Goal: Answer question/provide support: Share knowledge or assist other users

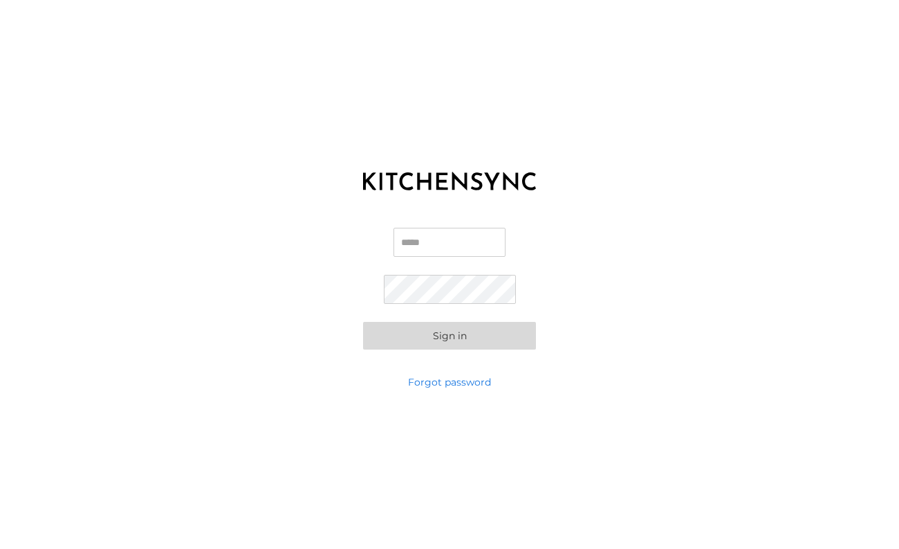
click at [420, 241] on input "Email" at bounding box center [450, 242] width 112 height 29
type input "*"
type input "**********"
click at [363, 322] on button "Sign in" at bounding box center [449, 336] width 173 height 28
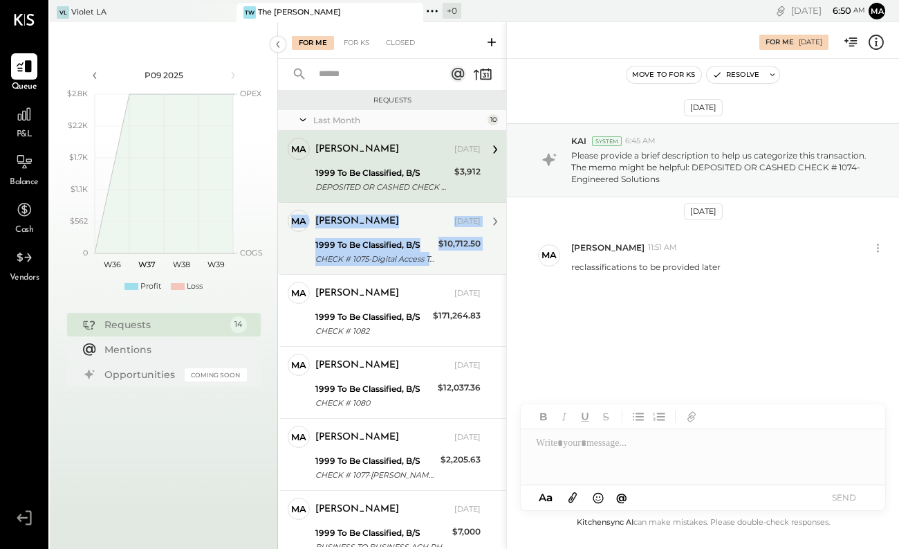
drag, startPoint x: 503, startPoint y: 197, endPoint x: 503, endPoint y: 226, distance: 28.4
click at [503, 226] on div "[PERSON_NAME] Owner [PERSON_NAME] [DATE] 1999 To Be Classified, B/S DEPOSITED O…" at bounding box center [392, 483] width 228 height 705
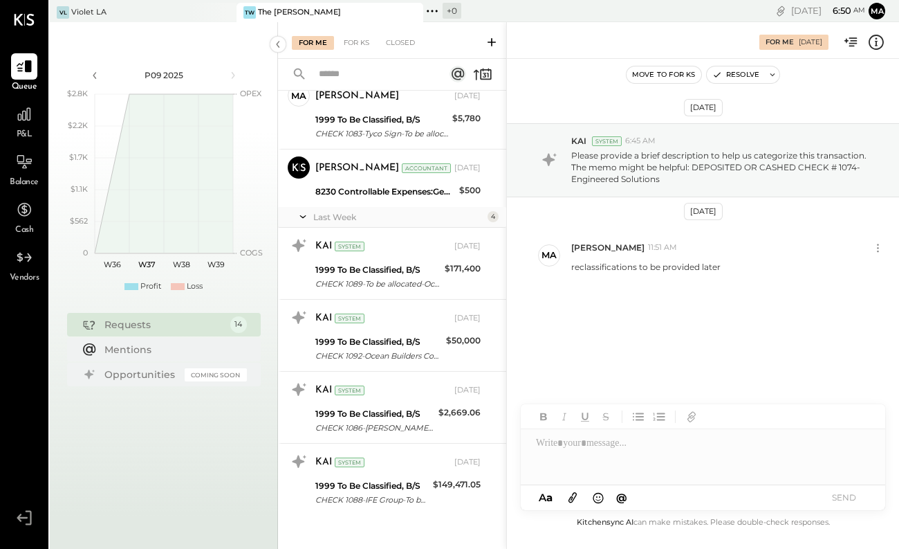
scroll to position [639, 0]
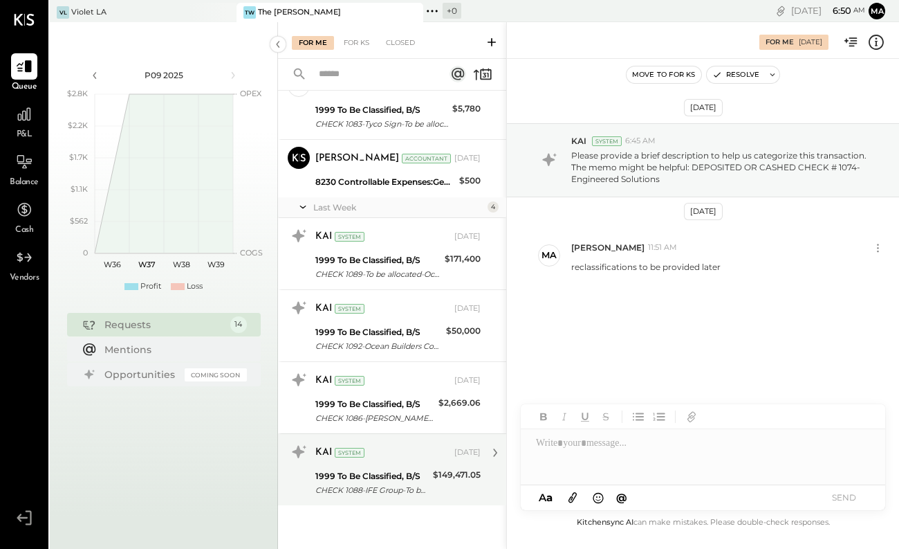
click at [403, 471] on div "1999 To Be Classified, B/S" at bounding box center [371, 476] width 113 height 14
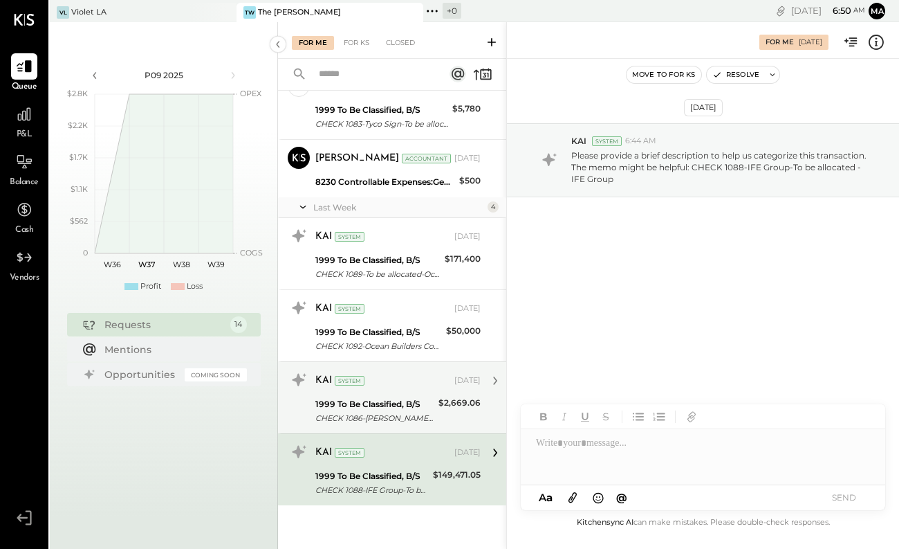
click at [402, 397] on div "1999 To Be Classified, B/S" at bounding box center [374, 404] width 119 height 14
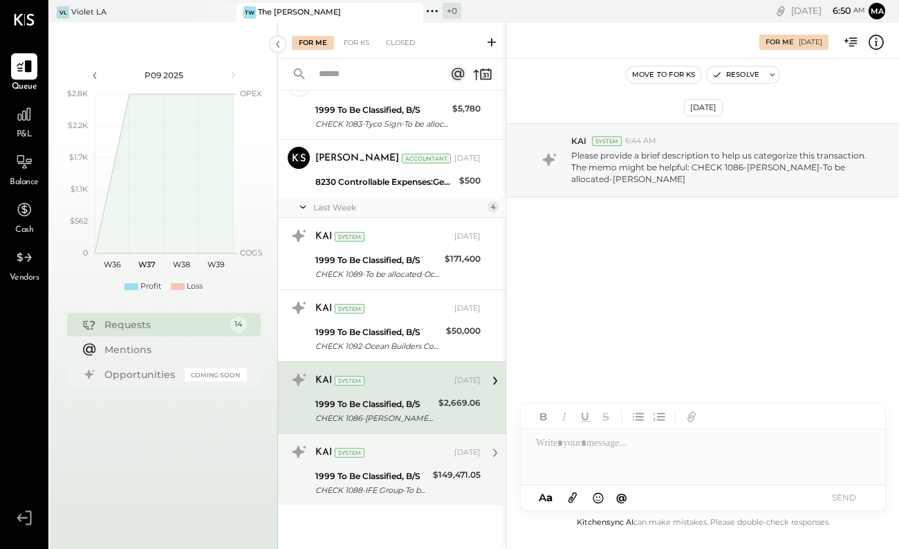
click at [424, 474] on div "1999 To Be Classified, B/S" at bounding box center [371, 476] width 113 height 14
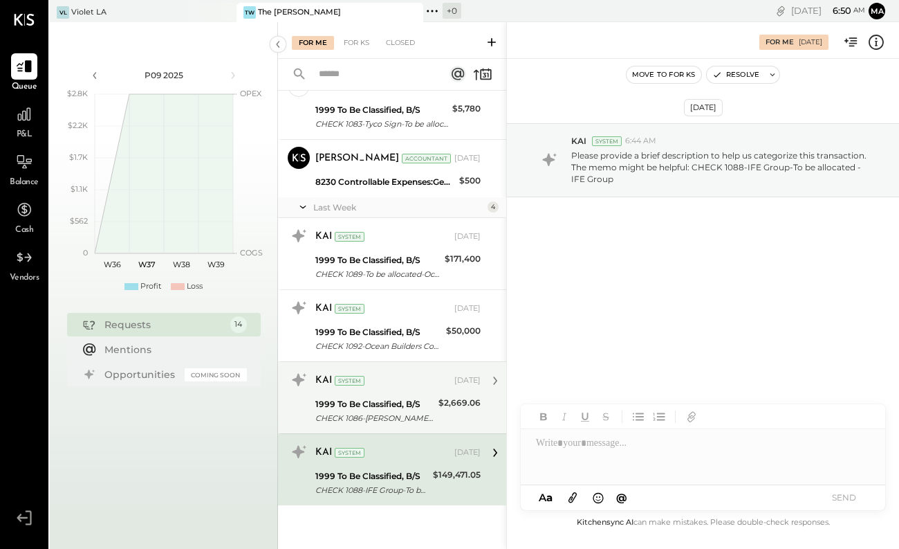
click at [414, 393] on div "KAI System [DATE] 1999 To Be Classified, B/S CHECK 1086-[PERSON_NAME]-To be all…" at bounding box center [397, 397] width 165 height 57
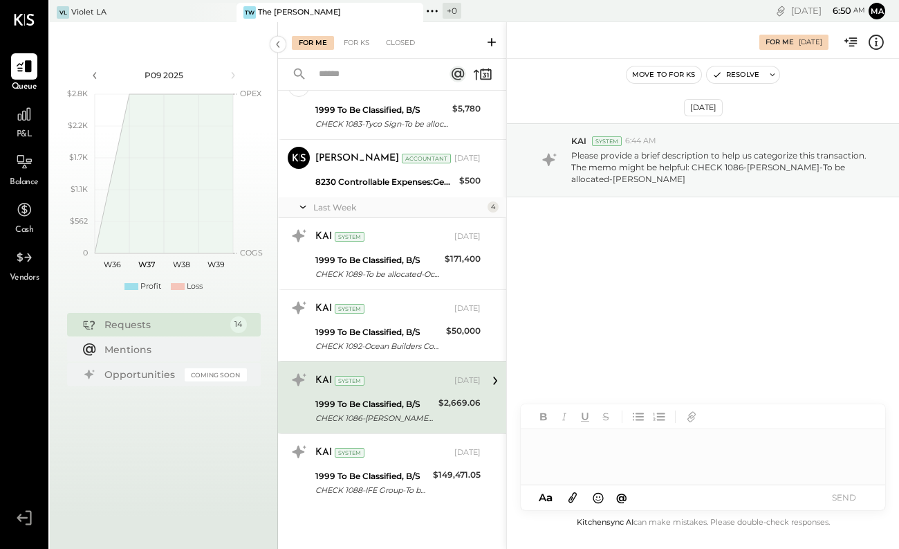
click at [567, 445] on div at bounding box center [703, 456] width 365 height 55
click at [846, 501] on button "SEND" at bounding box center [843, 497] width 55 height 19
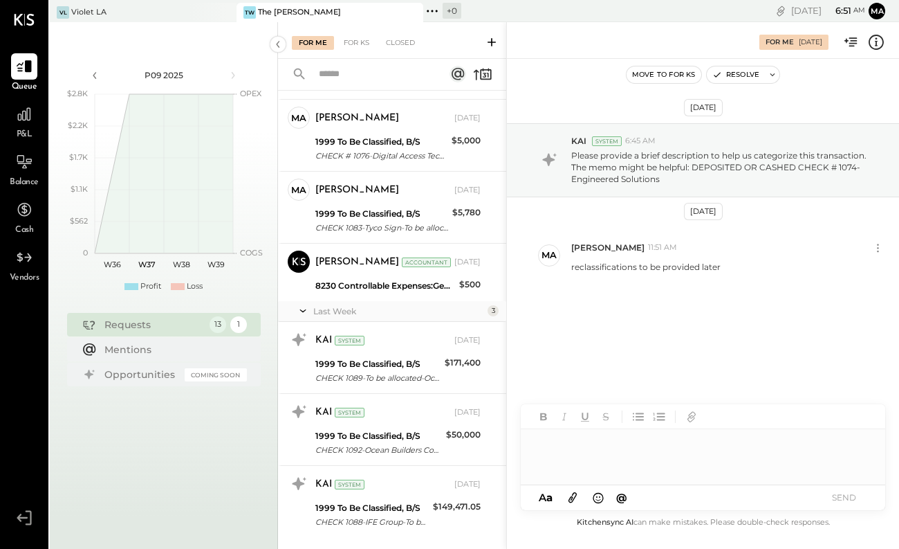
scroll to position [567, 0]
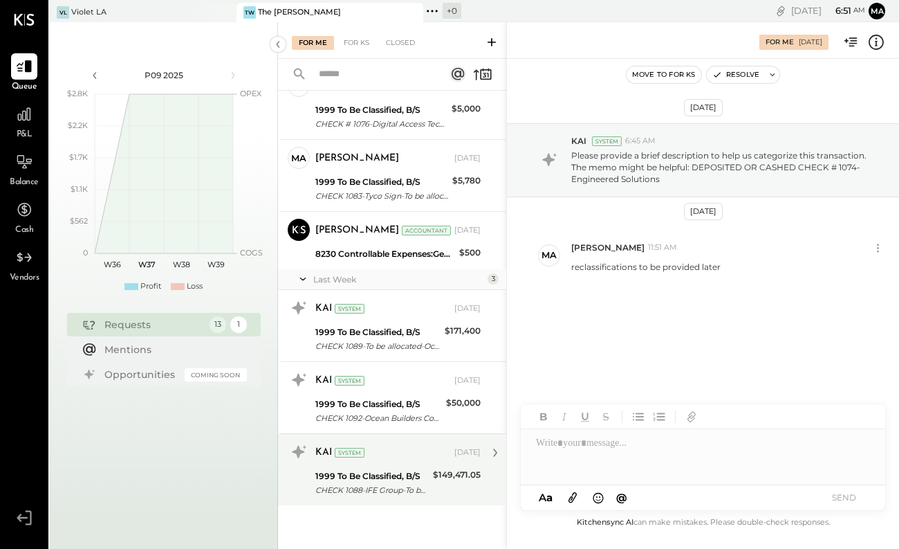
click at [403, 488] on div "CHECK 1088-IFE Group-To be allocated - IFE Group" at bounding box center [371, 490] width 113 height 14
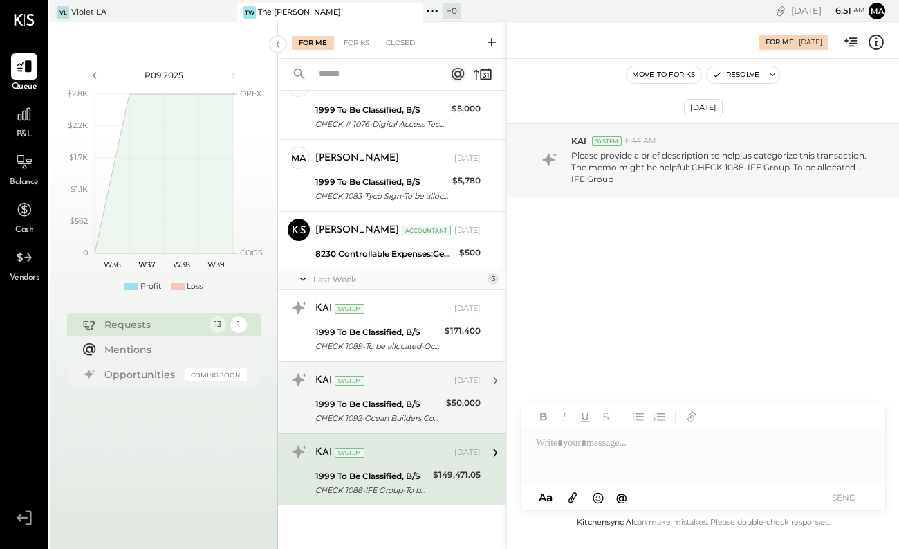
click at [457, 415] on div "$50,000" at bounding box center [463, 411] width 35 height 30
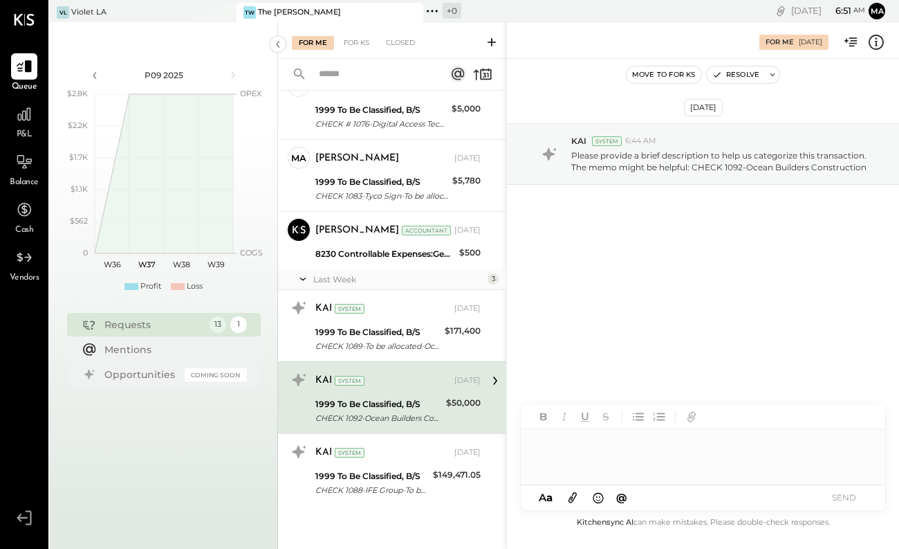
click at [579, 440] on div at bounding box center [703, 456] width 365 height 55
drag, startPoint x: 847, startPoint y: 498, endPoint x: 867, endPoint y: 397, distance: 103.0
click at [847, 497] on button "SEND" at bounding box center [843, 497] width 55 height 19
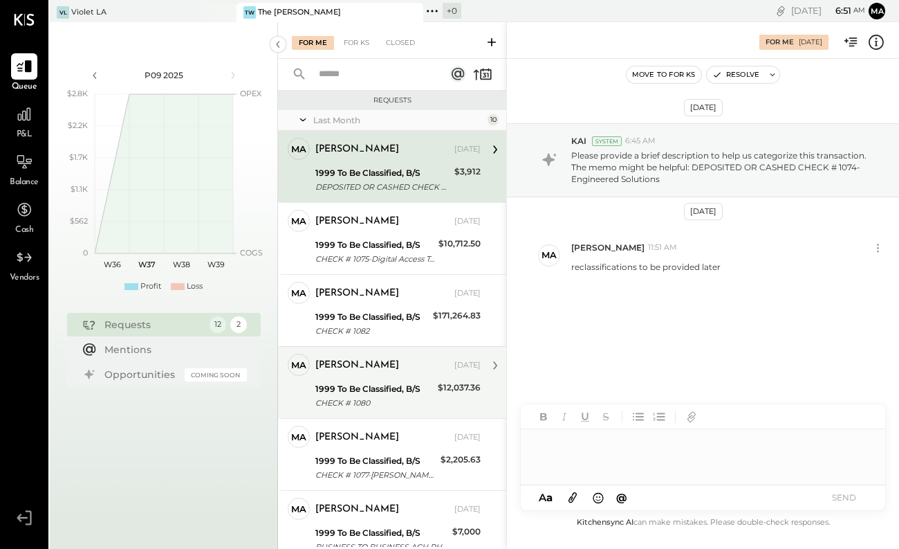
click at [389, 385] on div "1999 To Be Classified, B/S" at bounding box center [374, 389] width 118 height 14
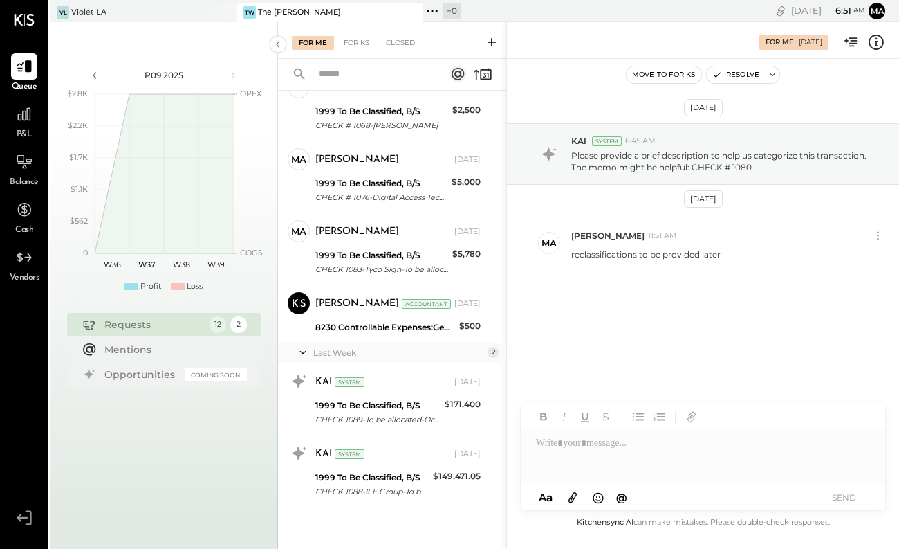
scroll to position [495, 0]
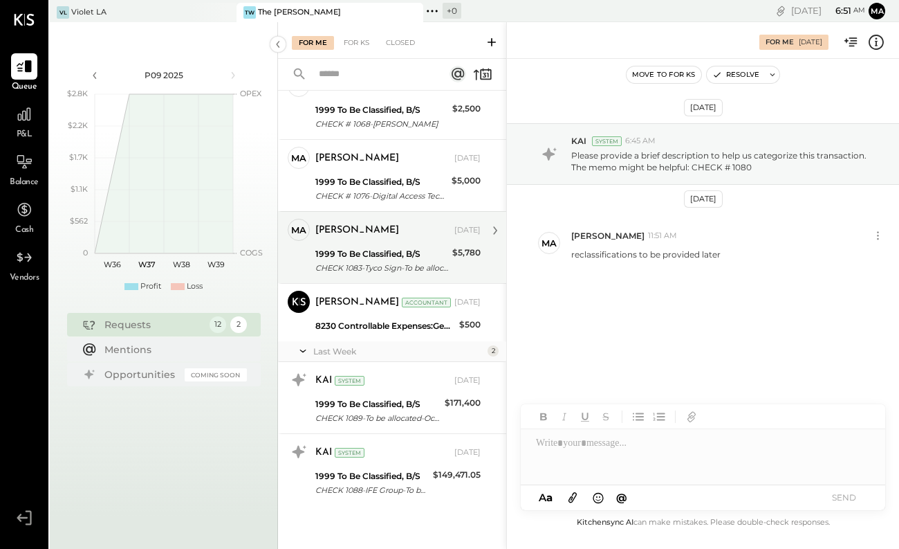
click at [405, 257] on div "1999 To Be Classified, B/S" at bounding box center [381, 254] width 133 height 14
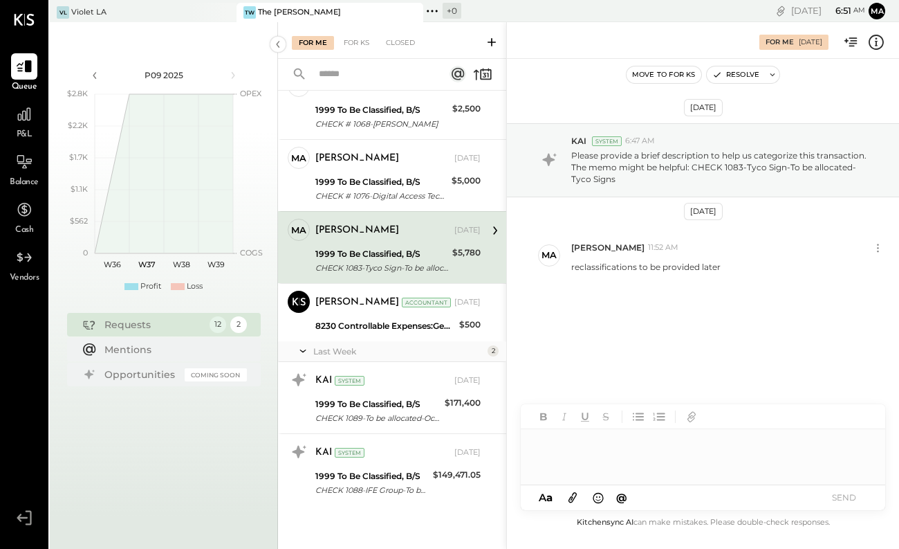
click at [571, 452] on div at bounding box center [703, 456] width 365 height 55
click at [861, 490] on button "SEND" at bounding box center [843, 497] width 55 height 19
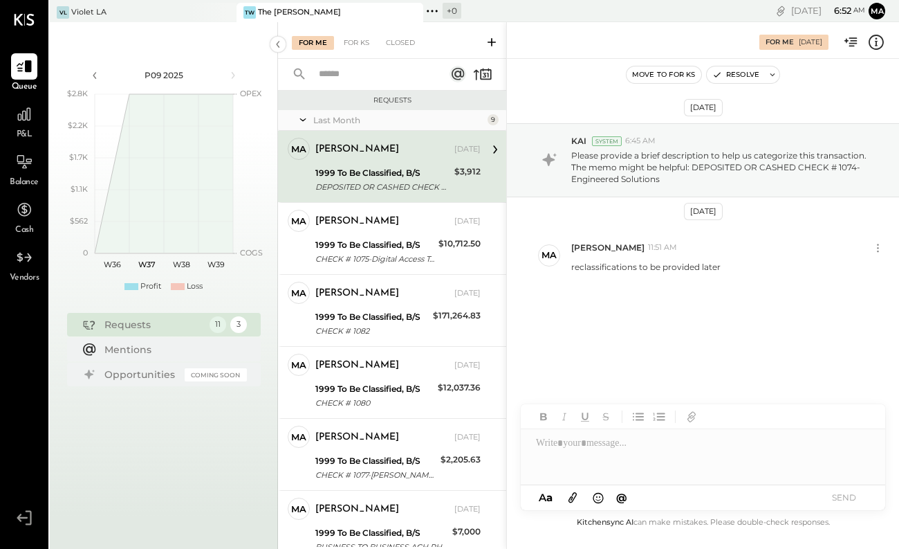
drag, startPoint x: 502, startPoint y: 304, endPoint x: 504, endPoint y: 319, distance: 15.5
click at [504, 319] on div "Requests Last Month 9 Ma [PERSON_NAME] Owner [PERSON_NAME] [DATE] 1999 To Be Cl…" at bounding box center [392, 319] width 228 height 457
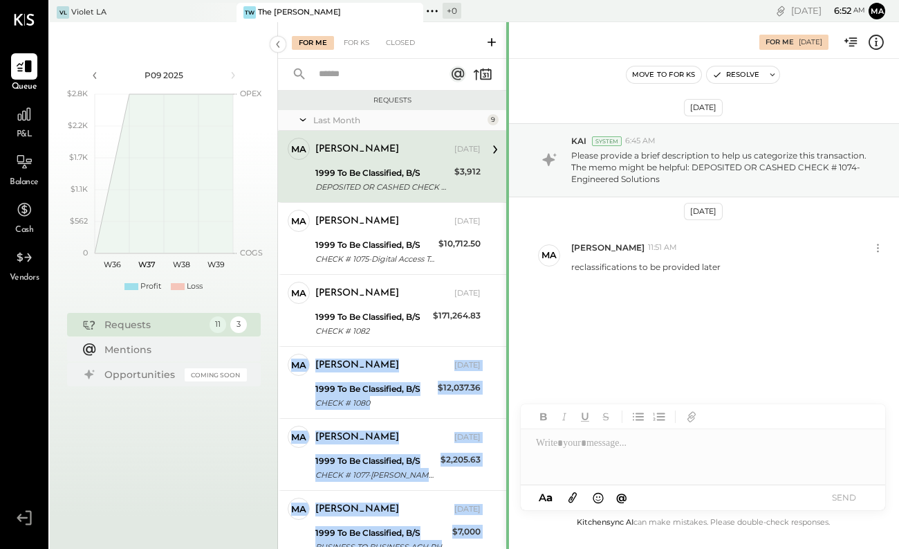
drag, startPoint x: 503, startPoint y: 314, endPoint x: 507, endPoint y: 383, distance: 68.6
click at [508, 389] on div "For Me For KS Closed Requests Last Month 9 Ma [PERSON_NAME] Owner [PERSON_NAME]…" at bounding box center [588, 285] width 621 height 526
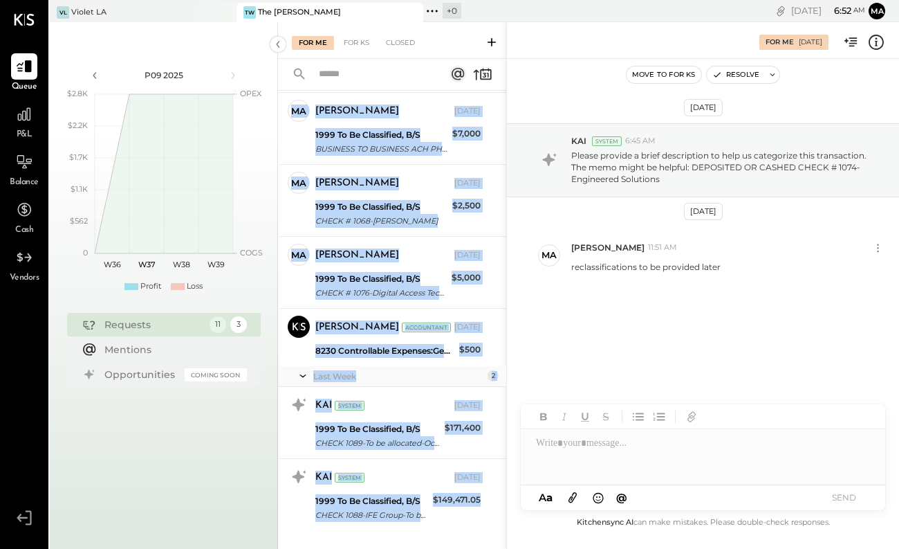
scroll to position [423, 0]
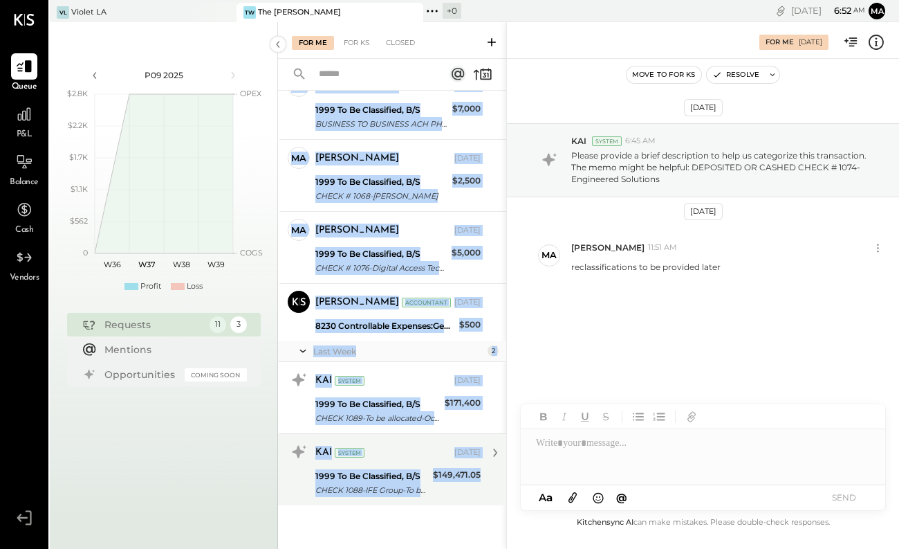
click at [416, 486] on div "CHECK 1088-IFE Group-To be allocated - IFE Group" at bounding box center [371, 490] width 113 height 14
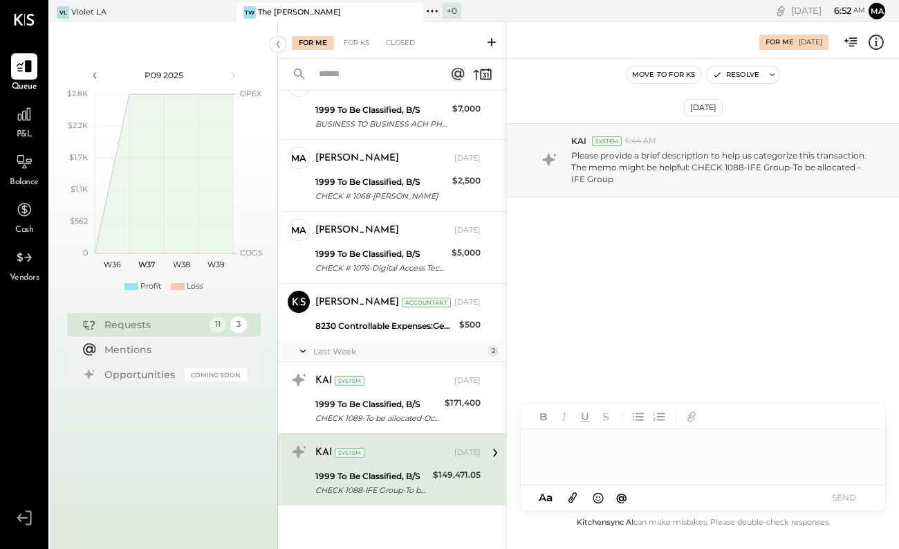
click at [558, 440] on div at bounding box center [703, 456] width 365 height 55
click at [843, 497] on button "SEND" at bounding box center [843, 497] width 55 height 19
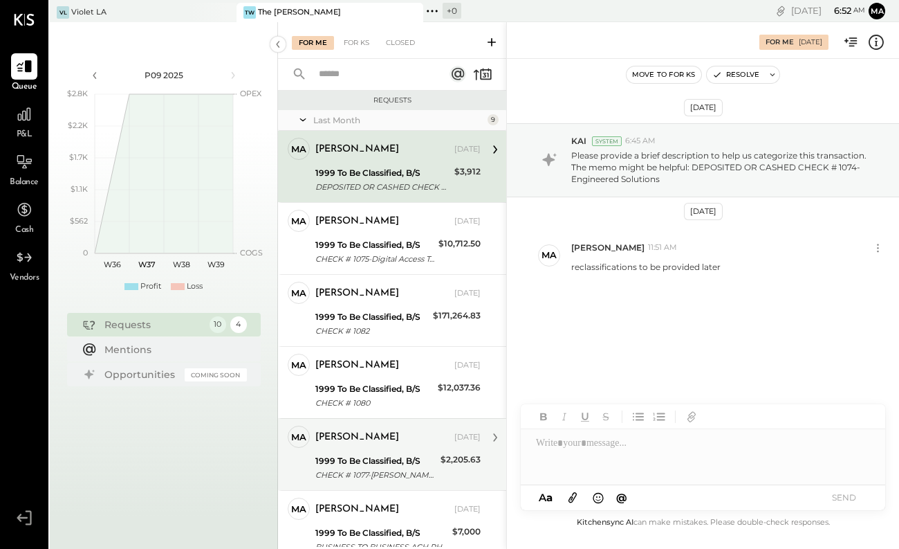
click at [412, 442] on div "[PERSON_NAME]" at bounding box center [383, 437] width 136 height 14
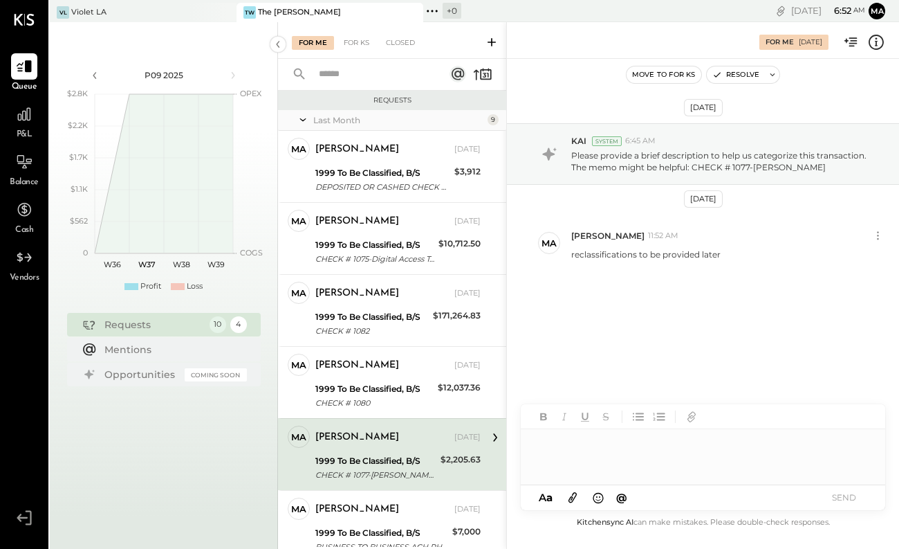
click at [563, 440] on div at bounding box center [703, 456] width 365 height 55
drag, startPoint x: 682, startPoint y: 450, endPoint x: 532, endPoint y: 460, distance: 150.5
click at [532, 460] on div "**********" at bounding box center [703, 456] width 365 height 55
copy div "**********"
click at [838, 494] on button "SEND" at bounding box center [843, 497] width 55 height 19
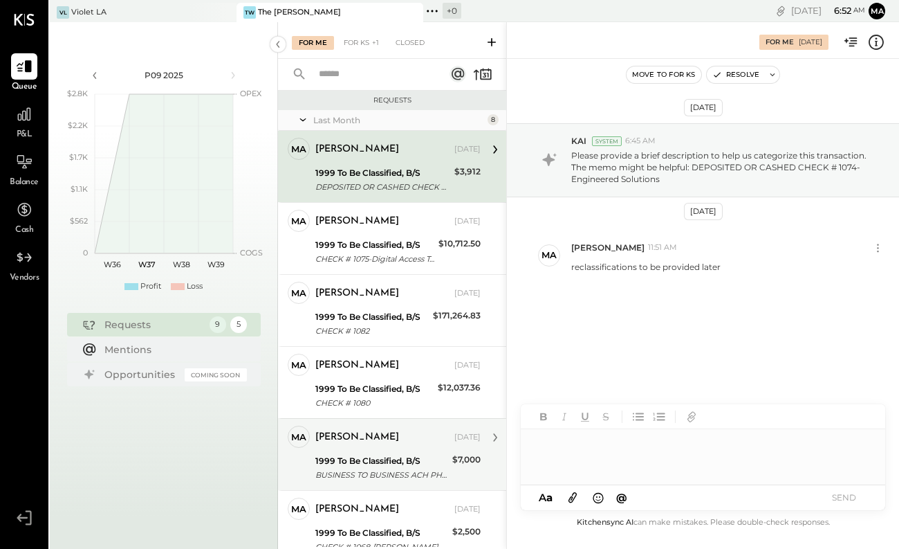
click at [356, 457] on div "1999 To Be Classified, B/S" at bounding box center [381, 461] width 133 height 14
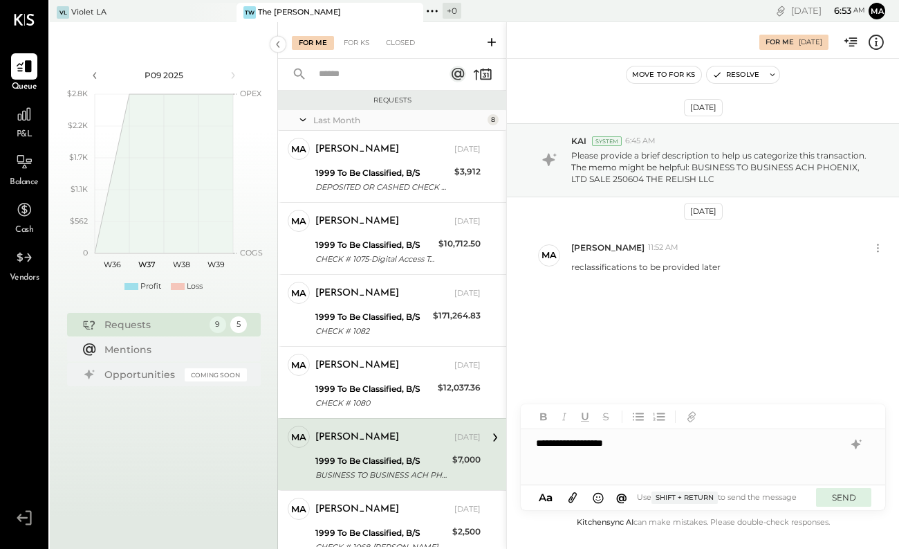
click at [851, 495] on button "SEND" at bounding box center [843, 497] width 55 height 19
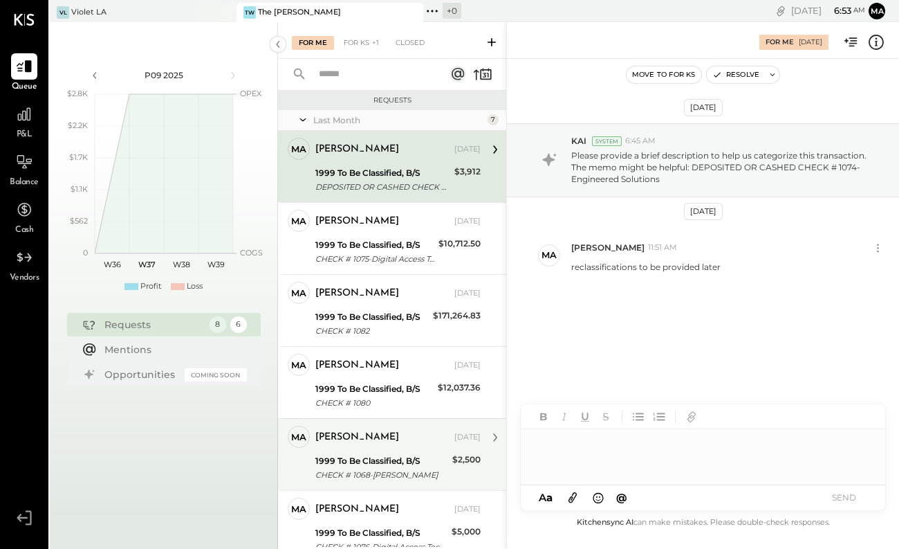
click at [361, 437] on div "[PERSON_NAME]" at bounding box center [383, 437] width 136 height 14
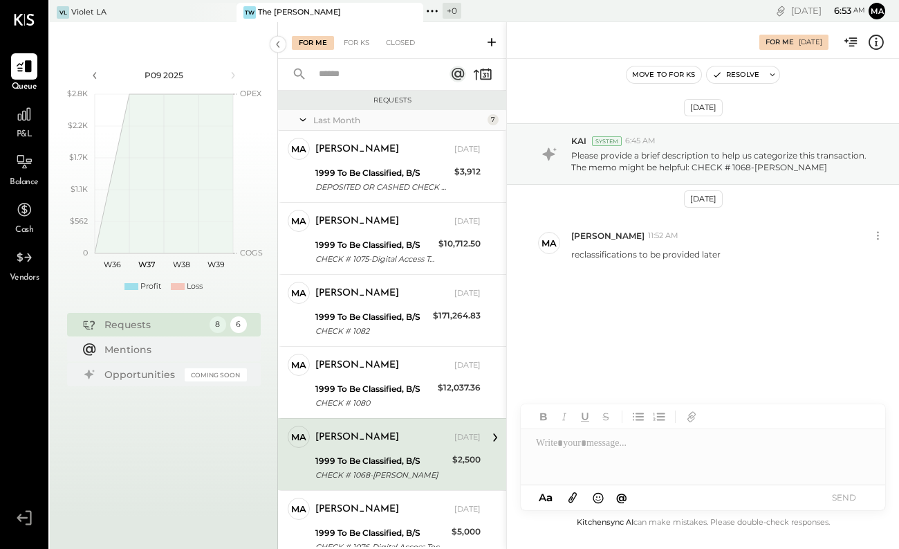
click at [544, 444] on div at bounding box center [703, 456] width 365 height 55
click at [827, 495] on button "SEND" at bounding box center [843, 497] width 55 height 19
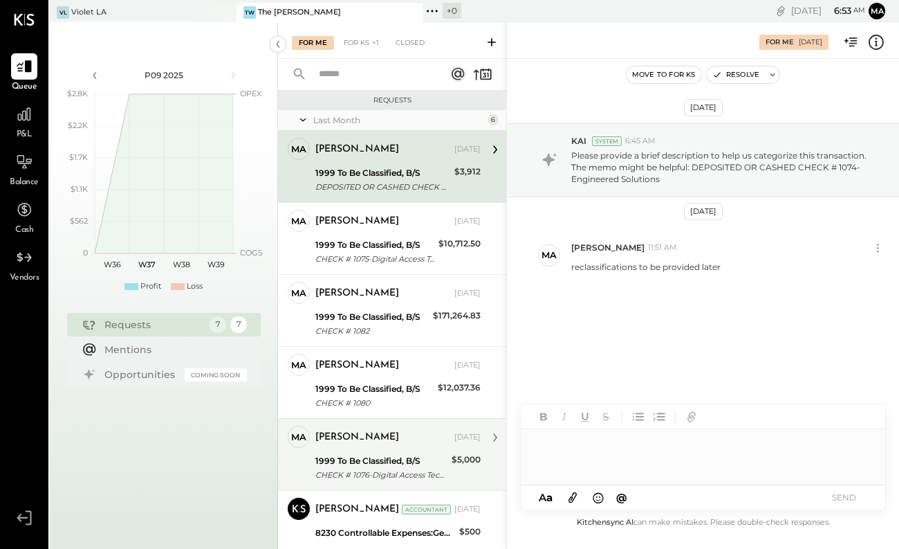
click at [421, 457] on div "1999 To Be Classified, B/S" at bounding box center [381, 461] width 132 height 14
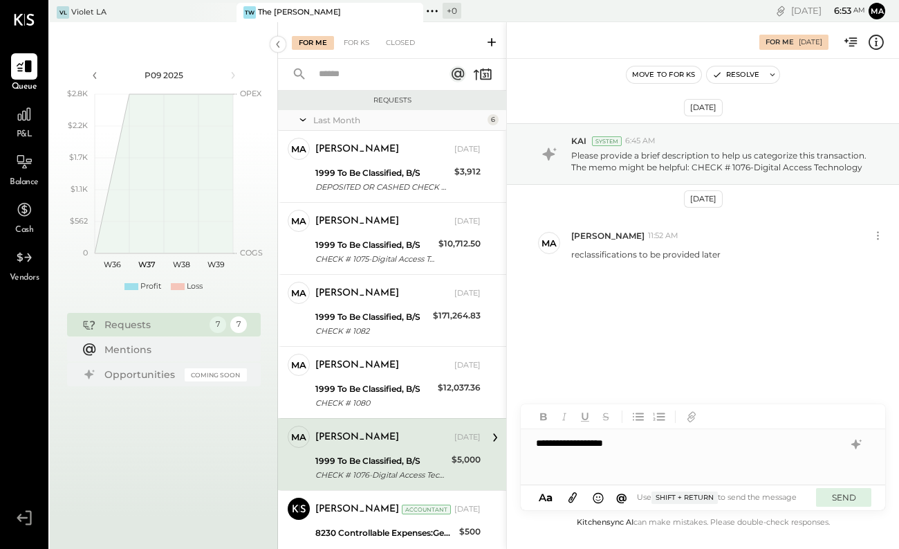
click at [843, 495] on button "SEND" at bounding box center [843, 497] width 55 height 19
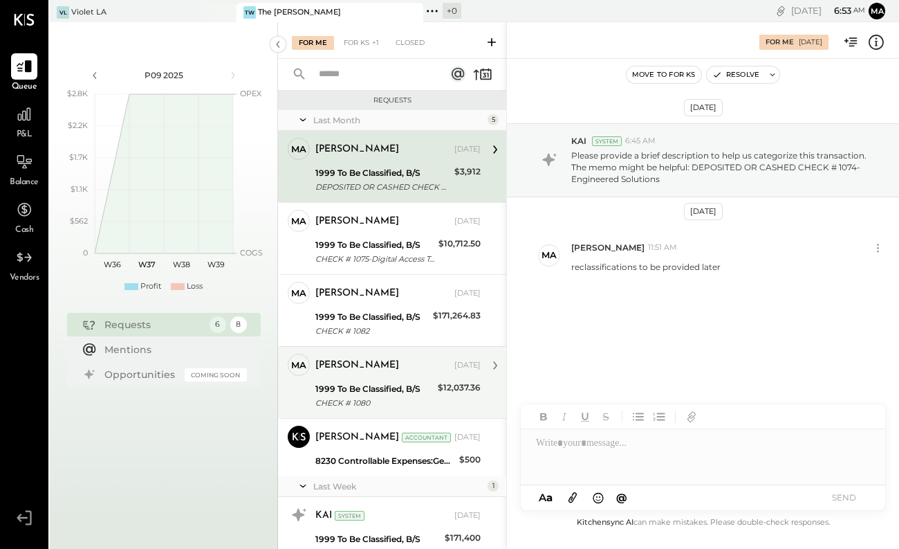
click at [378, 383] on div "1999 To Be Classified, B/S" at bounding box center [374, 389] width 118 height 14
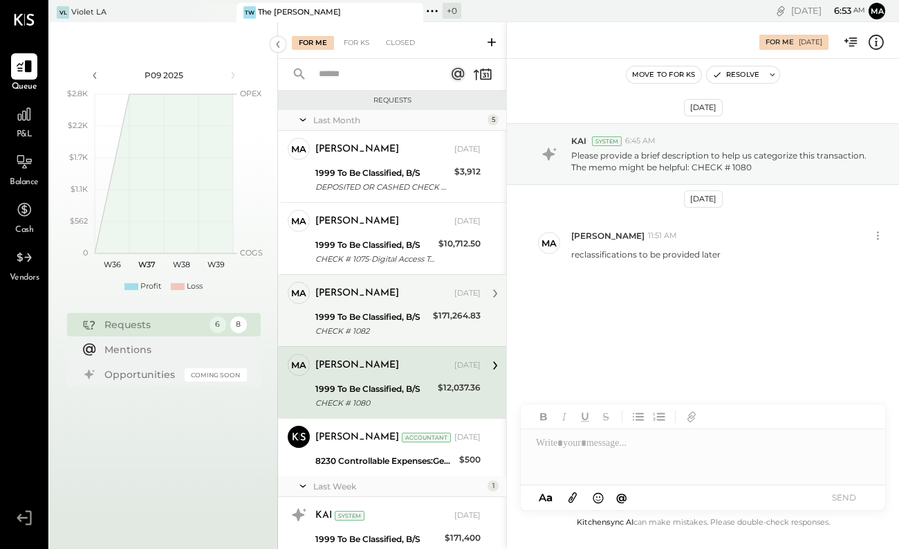
click at [414, 311] on div "1999 To Be Classified, B/S" at bounding box center [371, 317] width 113 height 14
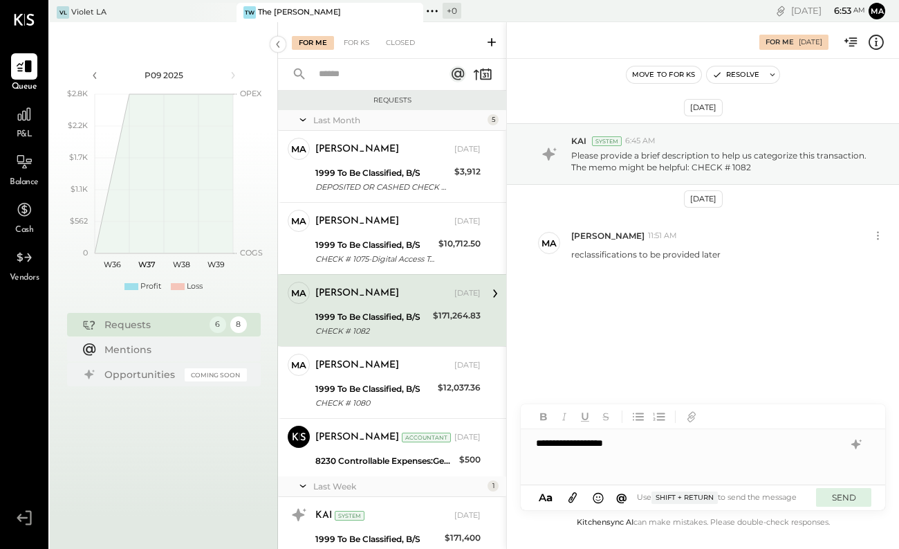
click at [849, 493] on button "SEND" at bounding box center [843, 497] width 55 height 19
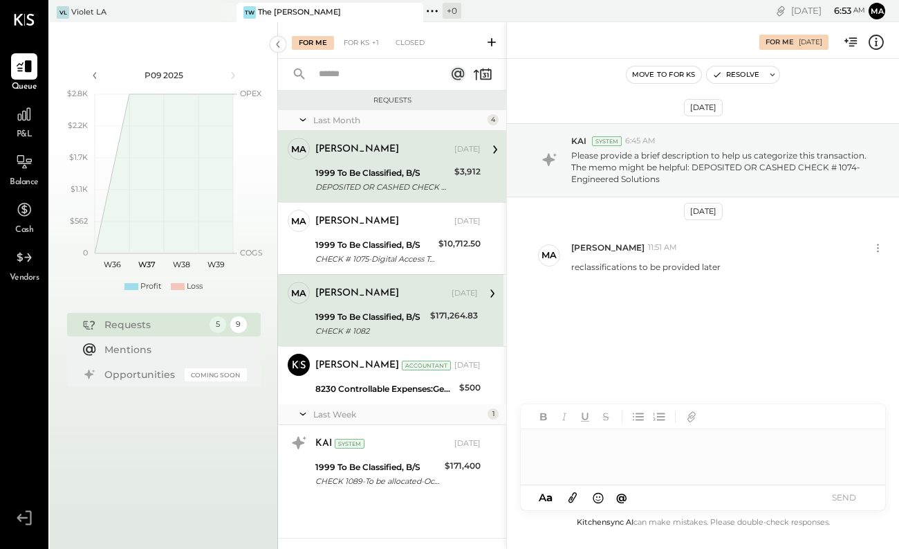
click at [372, 380] on div "[PERSON_NAME] Accountant [DATE] 8230 Controllable Expenses:General & Administra…" at bounding box center [397, 375] width 165 height 44
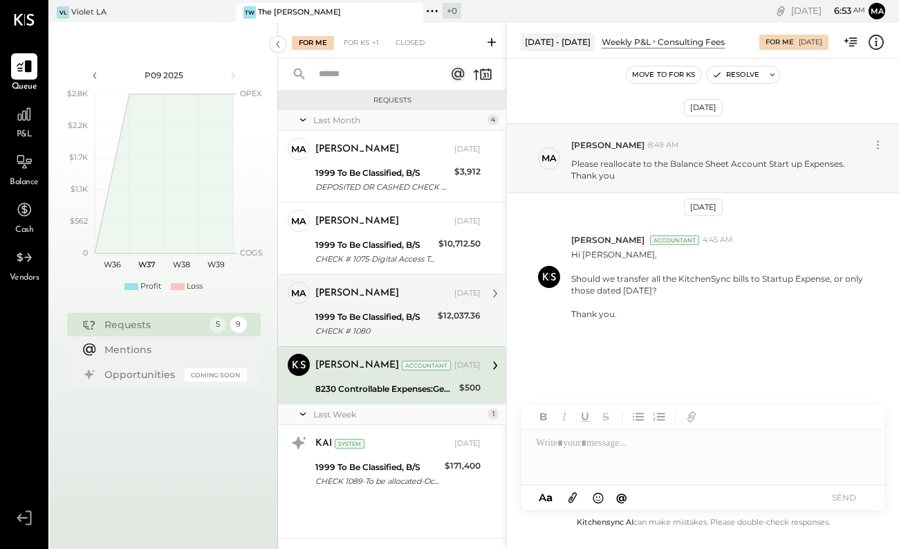
click at [372, 321] on div "1999 To Be Classified, B/S" at bounding box center [374, 317] width 118 height 14
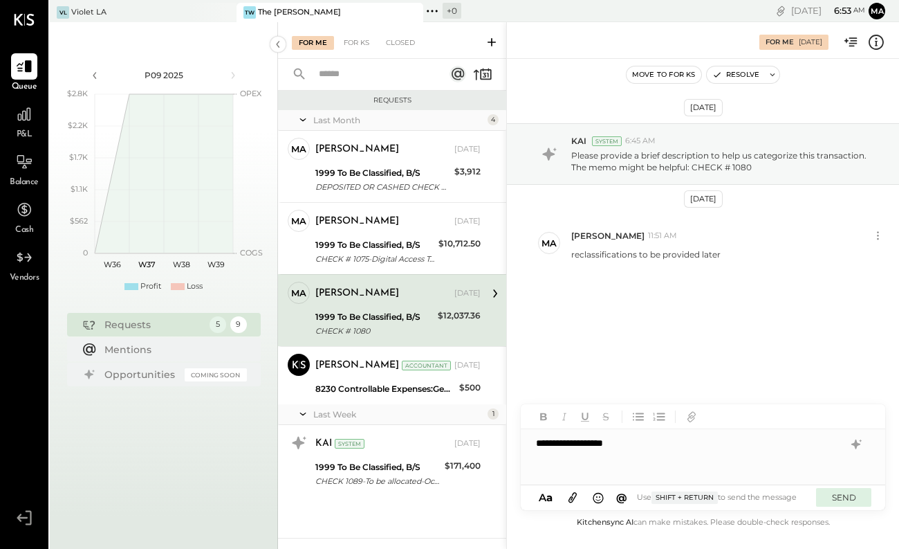
click at [834, 504] on button "SEND" at bounding box center [843, 497] width 55 height 19
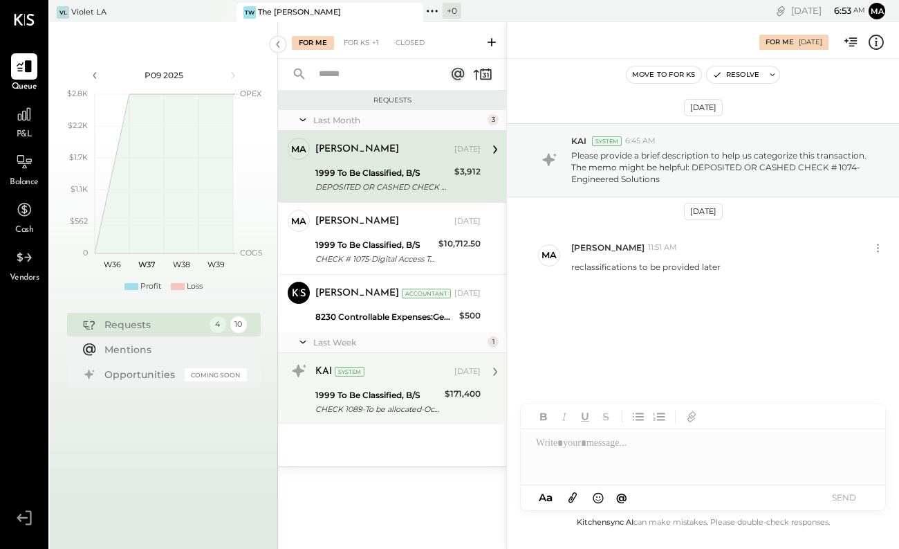
click at [387, 391] on div "1999 To Be Classified, B/S" at bounding box center [377, 395] width 125 height 14
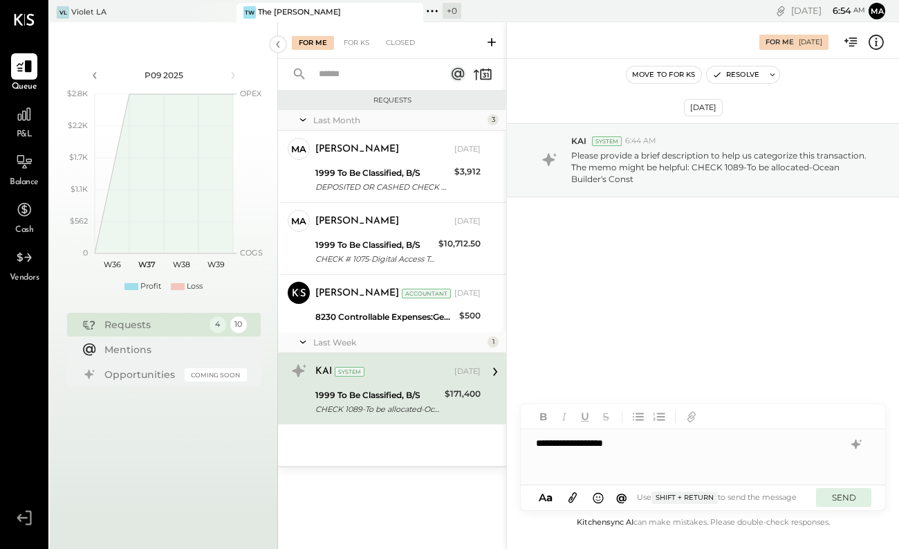
click at [853, 503] on button "SEND" at bounding box center [843, 497] width 55 height 19
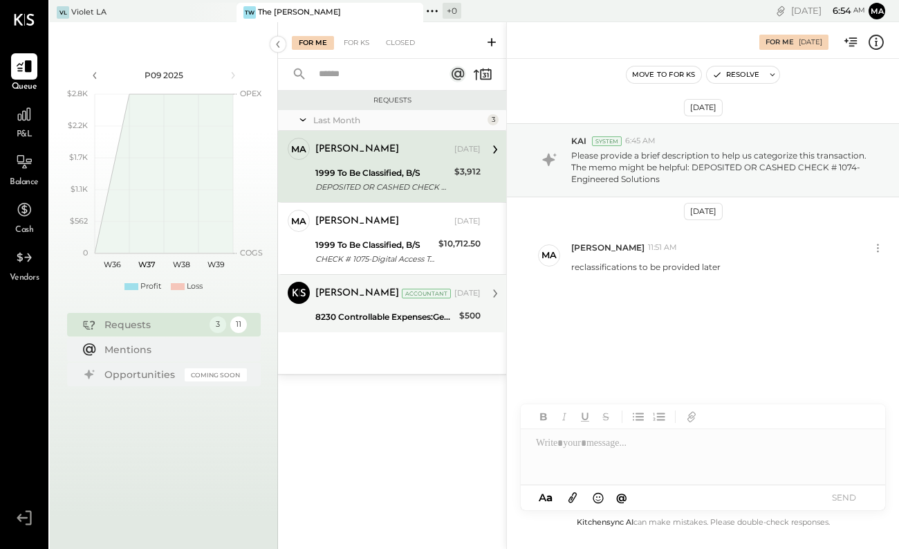
click at [409, 318] on div "8230 Controllable Expenses:General & Administrative Expenses:Consulting Fees" at bounding box center [385, 317] width 140 height 14
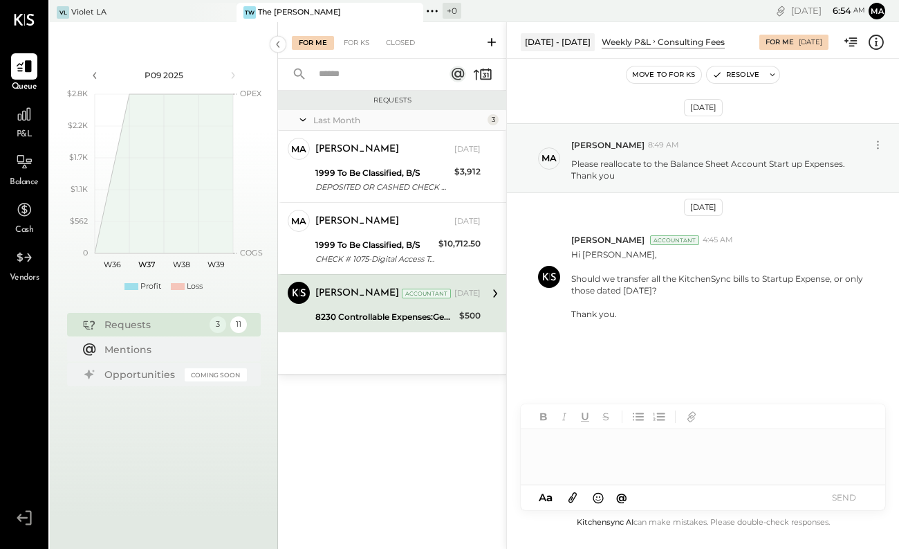
click at [607, 445] on div at bounding box center [703, 456] width 365 height 55
click at [854, 496] on button "SEND" at bounding box center [843, 497] width 55 height 19
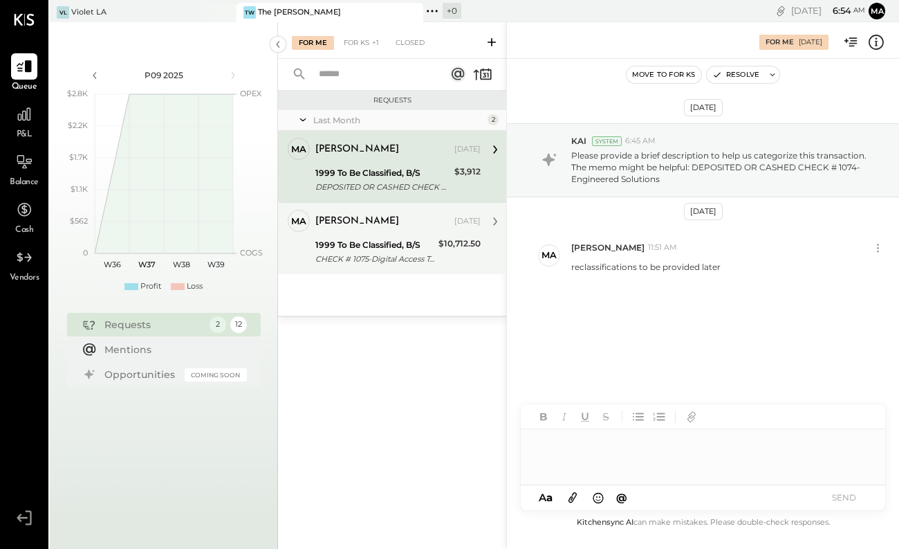
click at [389, 244] on div "1999 To Be Classified, B/S" at bounding box center [374, 245] width 119 height 14
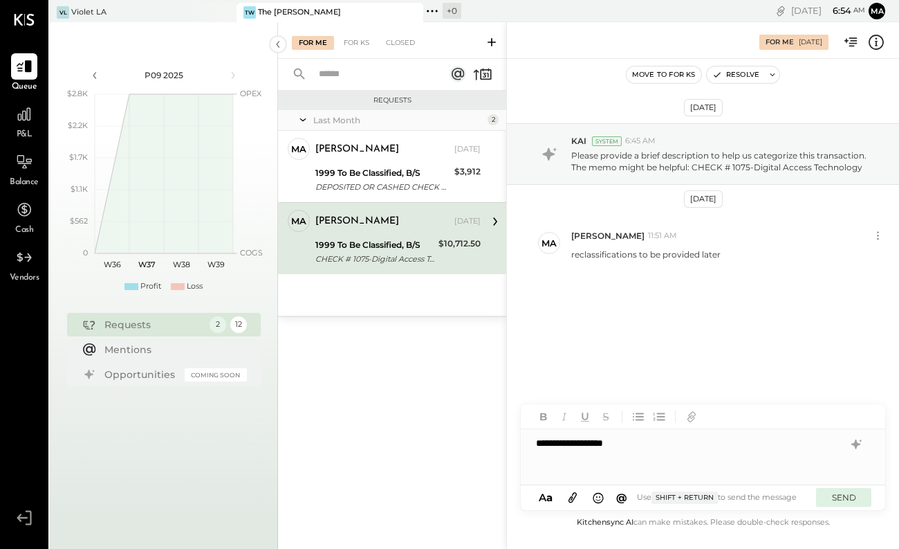
click at [848, 500] on button "SEND" at bounding box center [843, 497] width 55 height 19
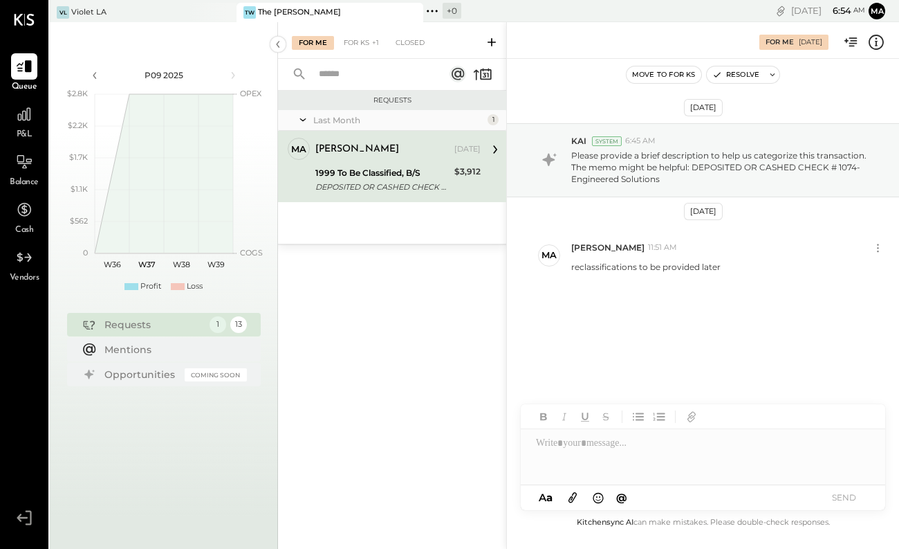
click at [399, 179] on div "1999 To Be Classified, B/S" at bounding box center [382, 173] width 135 height 14
click at [854, 490] on button "SEND" at bounding box center [843, 497] width 55 height 19
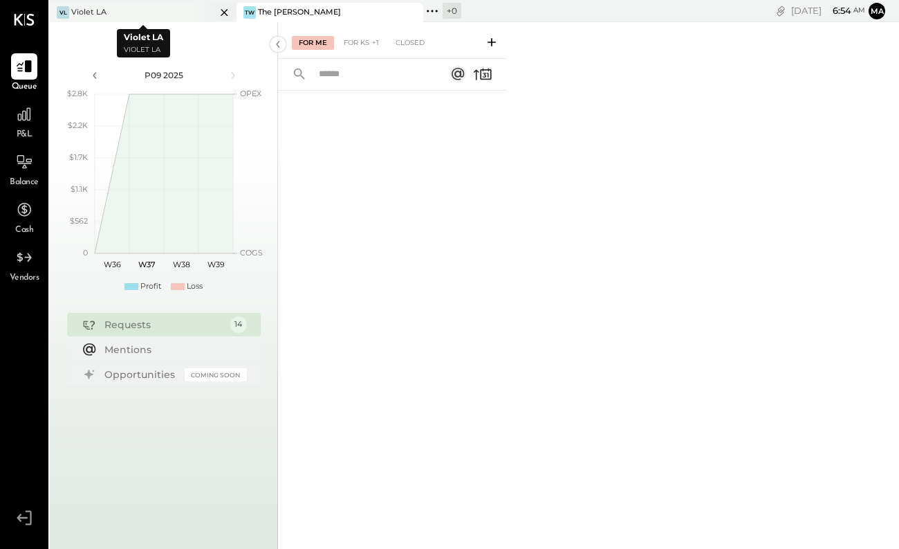
click at [149, 17] on div "VL Violet LA" at bounding box center [133, 12] width 166 height 12
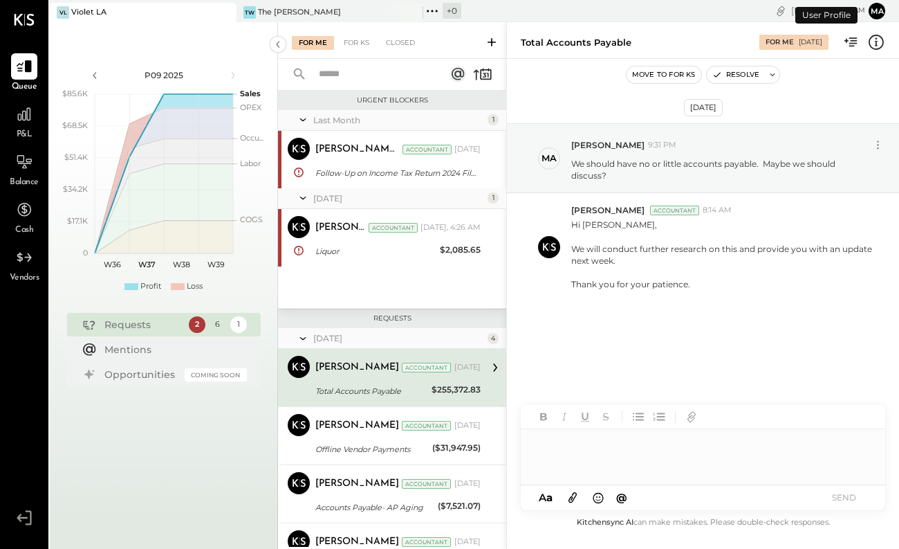
scroll to position [59, 0]
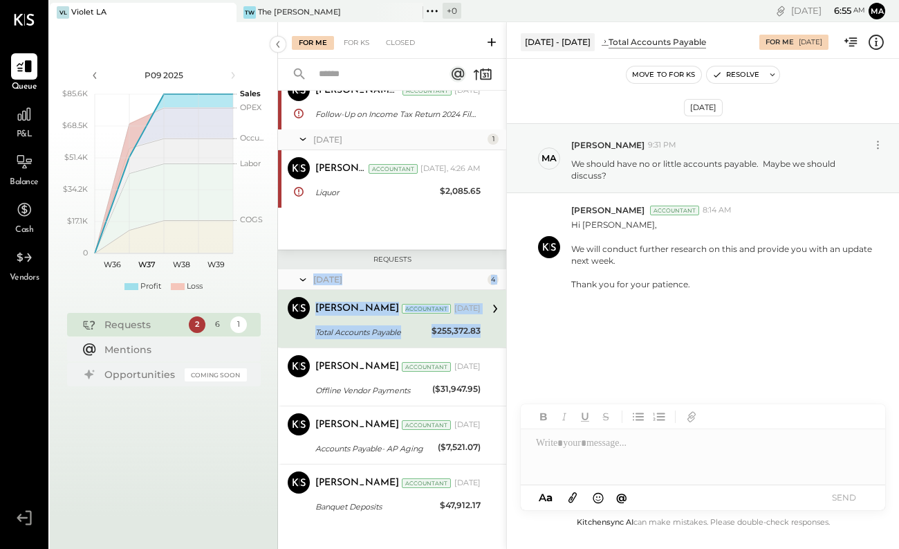
drag, startPoint x: 503, startPoint y: 308, endPoint x: 502, endPoint y: 265, distance: 42.9
click at [502, 265] on div "Requests [DATE] 4 [PERSON_NAME] Accountant [PERSON_NAME] Accountant [DATE] Tota…" at bounding box center [392, 406] width 228 height 313
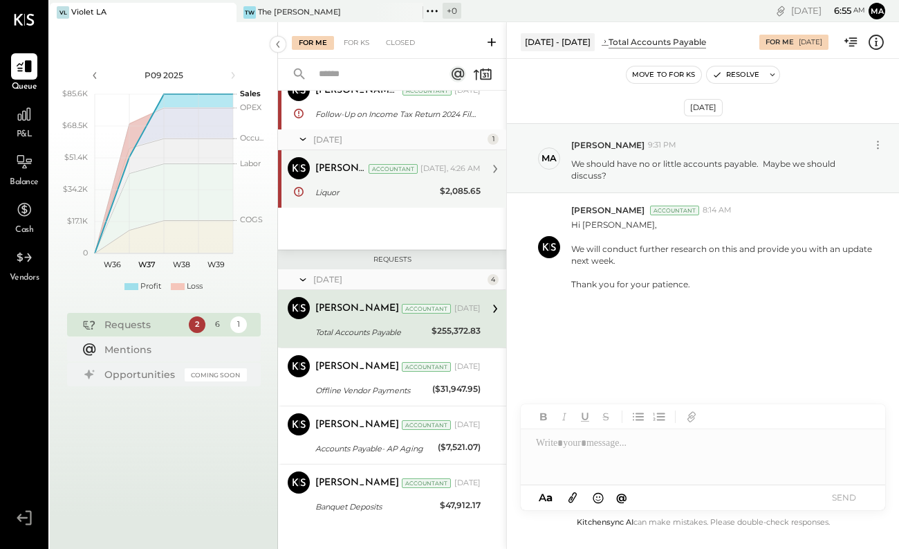
click at [392, 178] on div "[PERSON_NAME] R [PERSON_NAME] Accountant [DATE], 4:26 AM" at bounding box center [397, 169] width 165 height 24
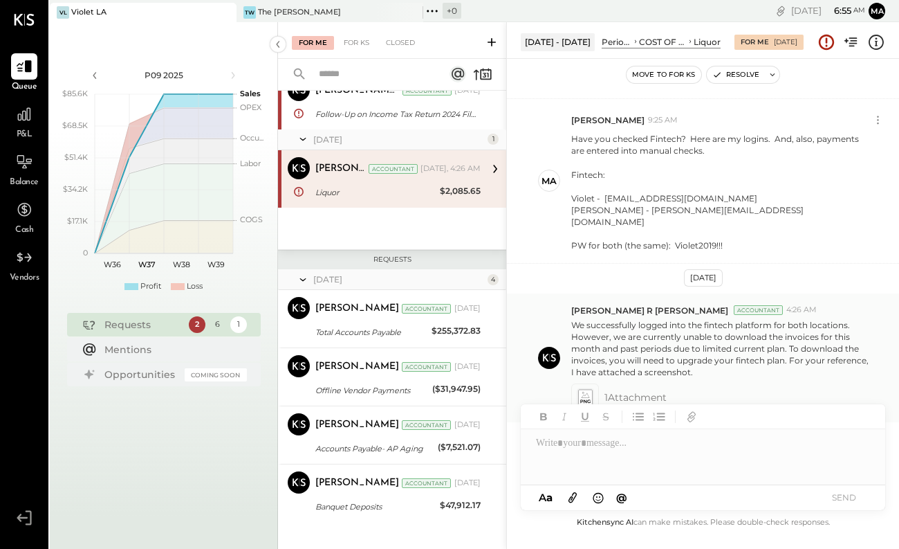
drag, startPoint x: 573, startPoint y: 295, endPoint x: 668, endPoint y: 376, distance: 125.1
click at [668, 376] on div "[PERSON_NAME] R [PERSON_NAME] Accountant 4:26 AM We successfully logged into th…" at bounding box center [729, 357] width 317 height 107
copy div "[PERSON_NAME] R [PERSON_NAME] Accountant 4:26 AM We successfully logged into th…"
click at [564, 454] on div at bounding box center [703, 456] width 365 height 55
click at [848, 502] on button "SEND" at bounding box center [843, 497] width 55 height 19
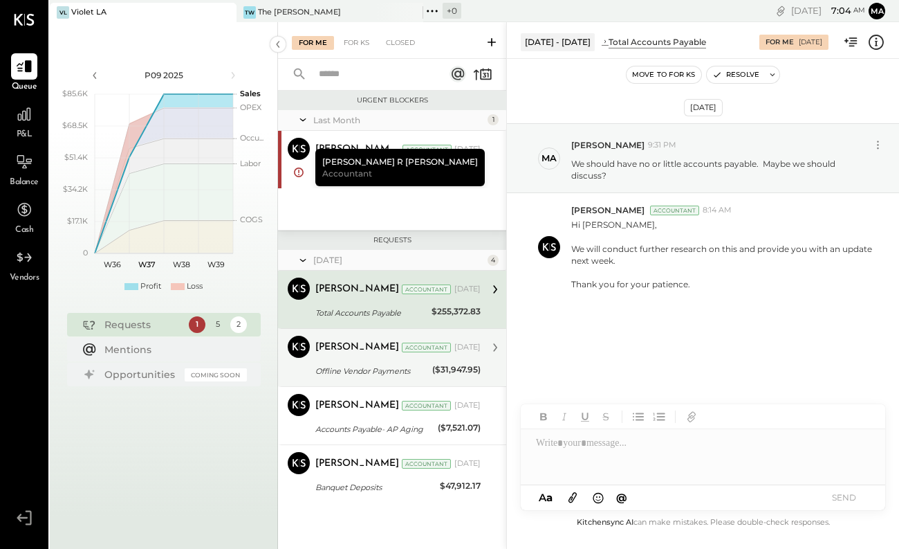
click at [369, 373] on div "Offline Vendor Payments" at bounding box center [371, 371] width 113 height 14
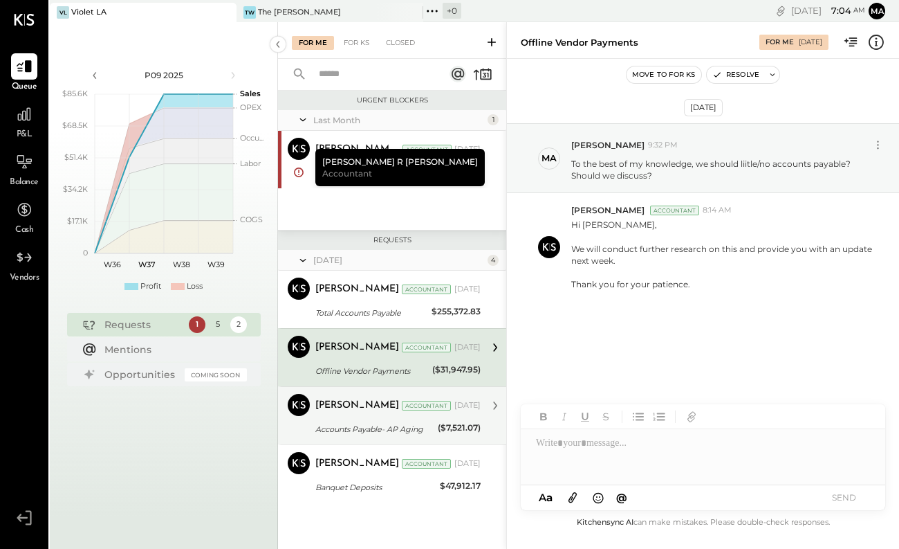
click at [363, 410] on div "[PERSON_NAME]" at bounding box center [357, 405] width 84 height 14
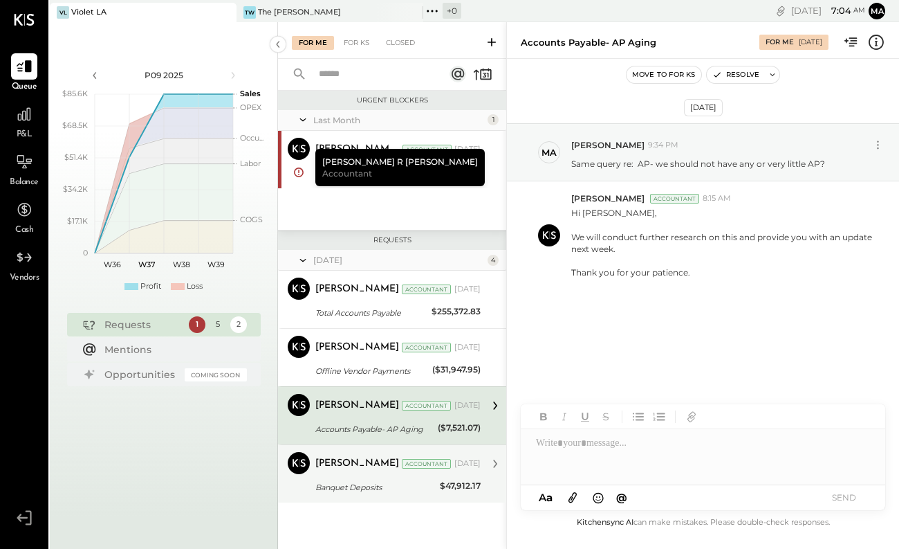
click at [360, 466] on div "[PERSON_NAME]" at bounding box center [357, 464] width 84 height 14
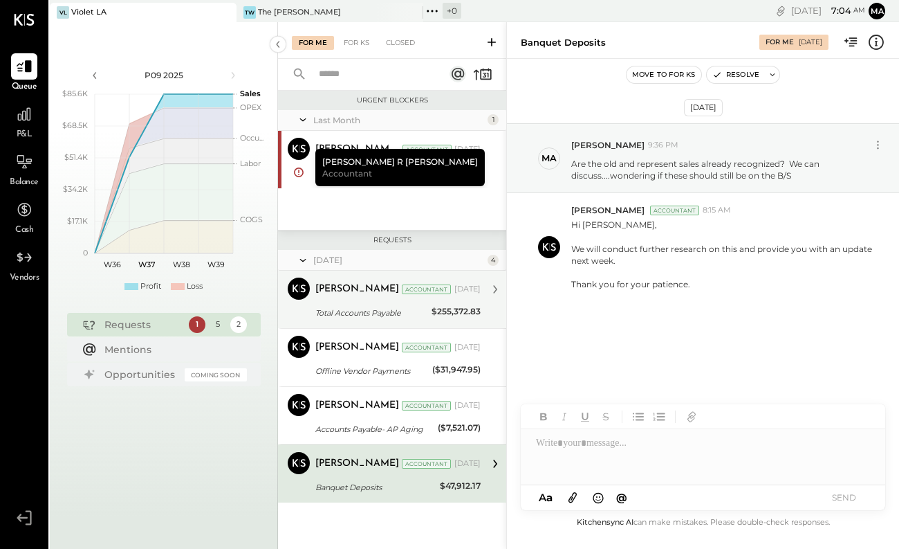
click at [424, 315] on div "Total Accounts Payable" at bounding box center [371, 313] width 112 height 14
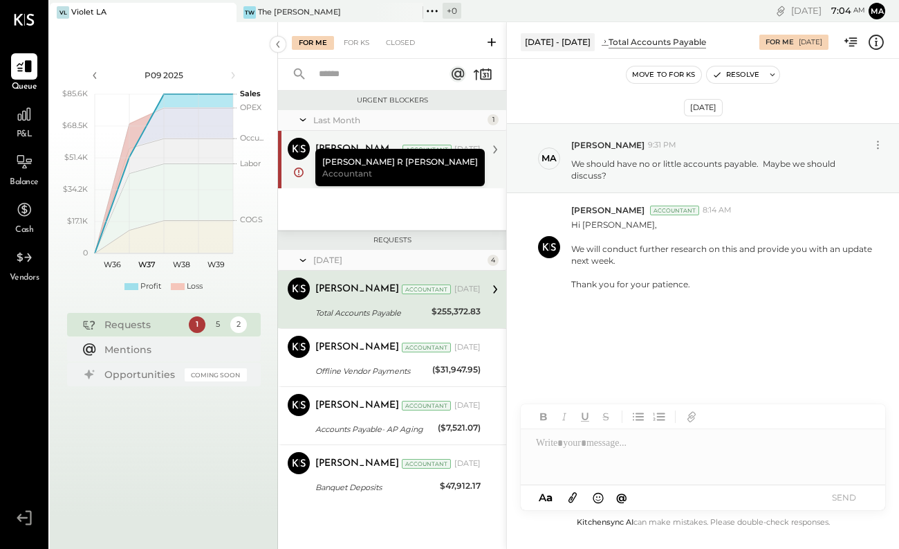
click at [415, 176] on div "Follow-Up on Income Tax Return 2024 Filing and Required Documents" at bounding box center [395, 173] width 161 height 14
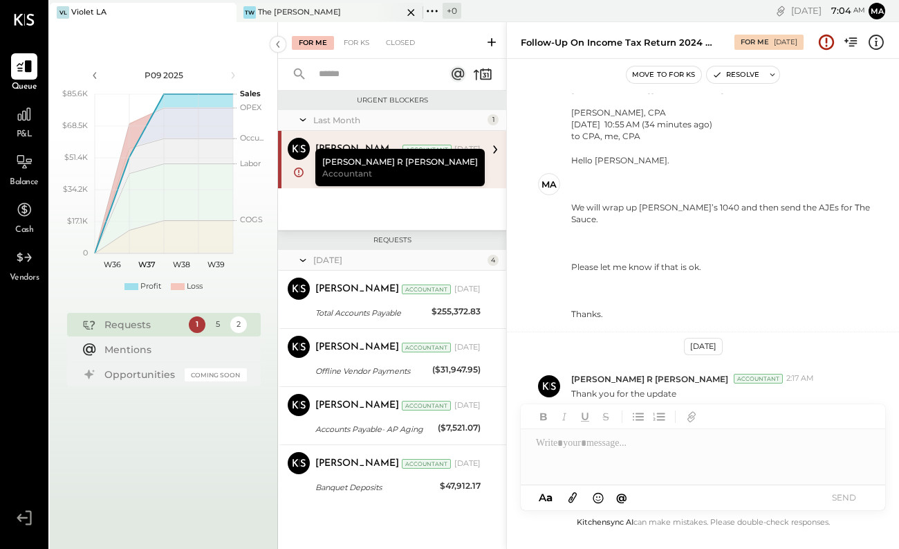
click at [288, 7] on div "The [PERSON_NAME]" at bounding box center [299, 12] width 83 height 11
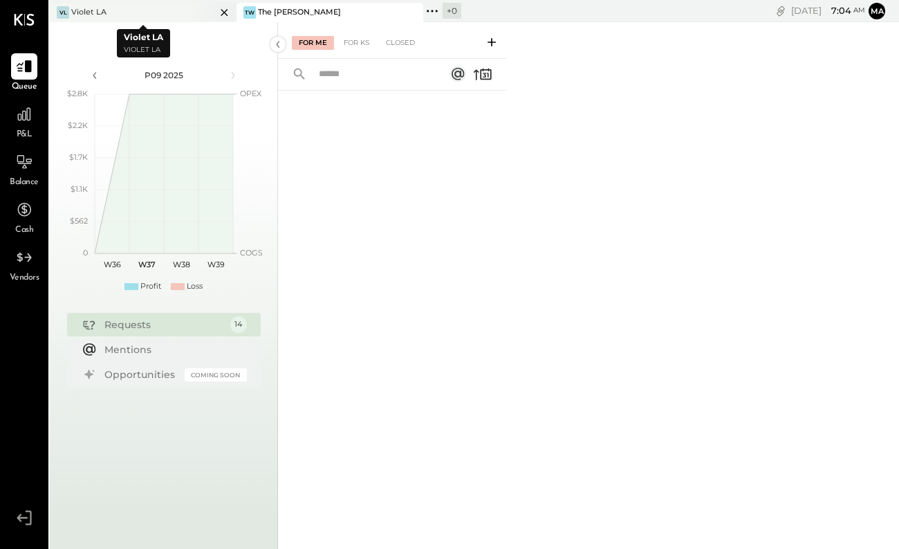
click at [134, 6] on div "VL Violet LA" at bounding box center [133, 12] width 166 height 12
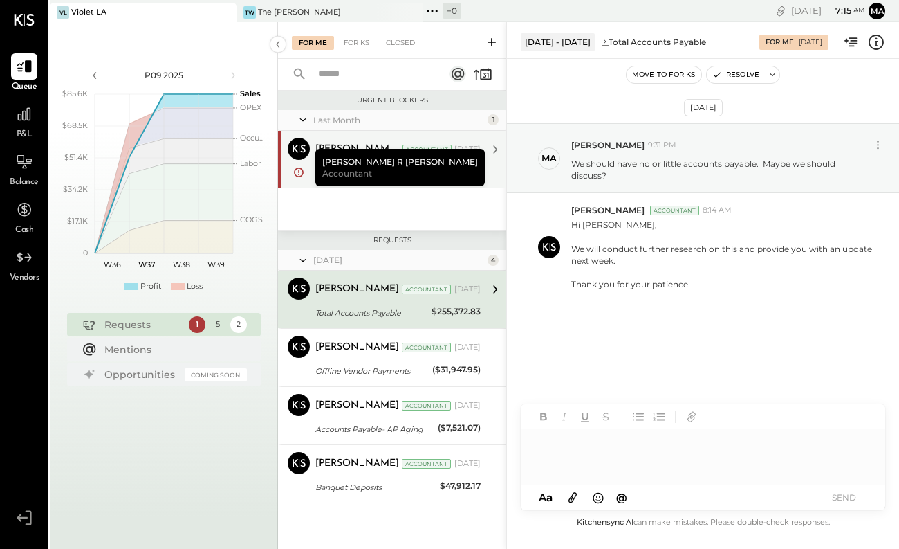
click at [454, 171] on div "Follow-Up on Income Tax Return 2024 Filing and Required Documents" at bounding box center [395, 173] width 161 height 14
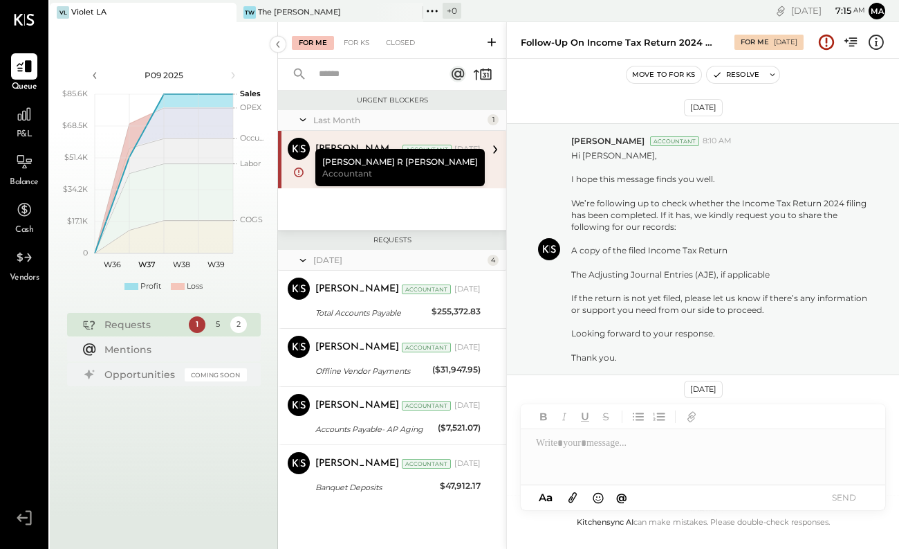
scroll to position [626, 0]
